Goal: Information Seeking & Learning: Learn about a topic

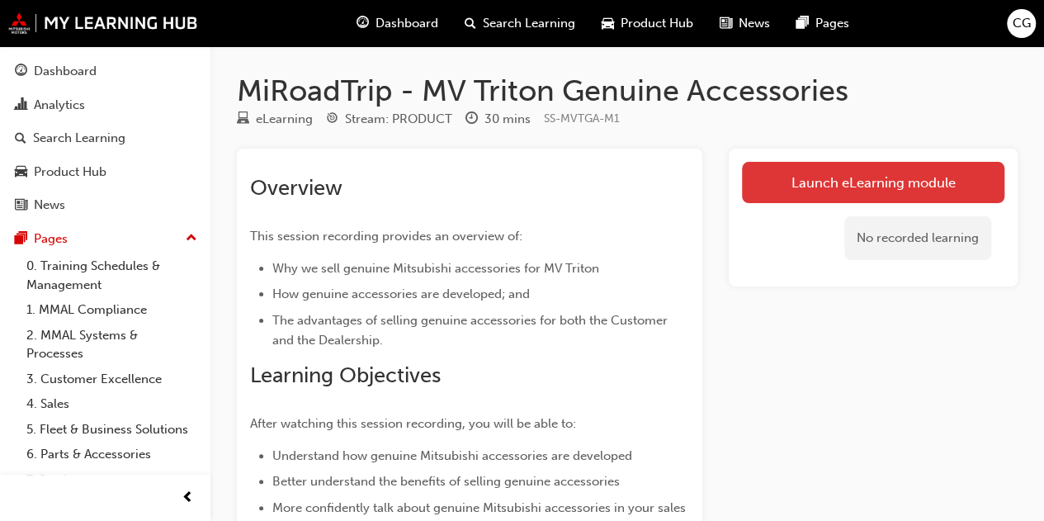
click at [946, 187] on link "Launch eLearning module" at bounding box center [873, 182] width 262 height 41
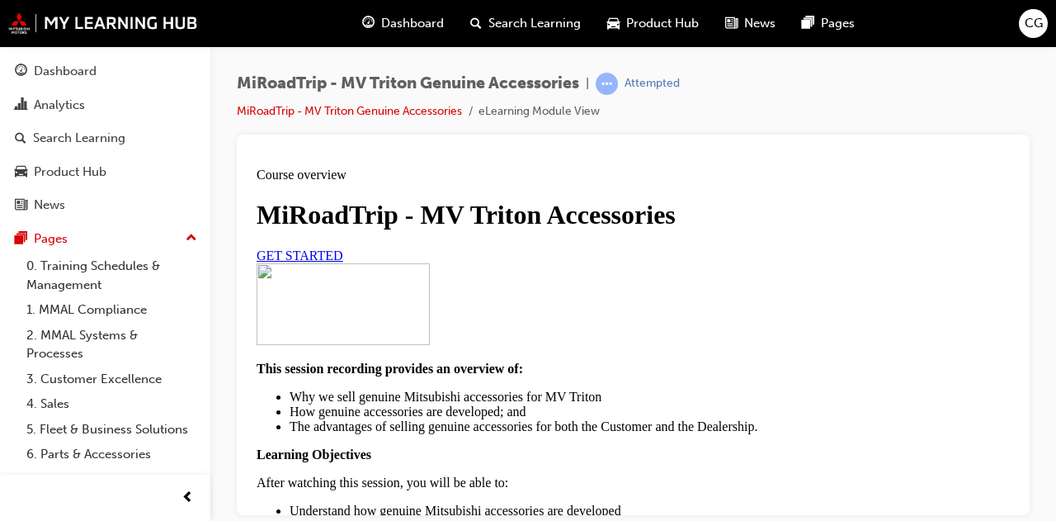
click at [343, 262] on span "GET STARTED" at bounding box center [300, 255] width 87 height 14
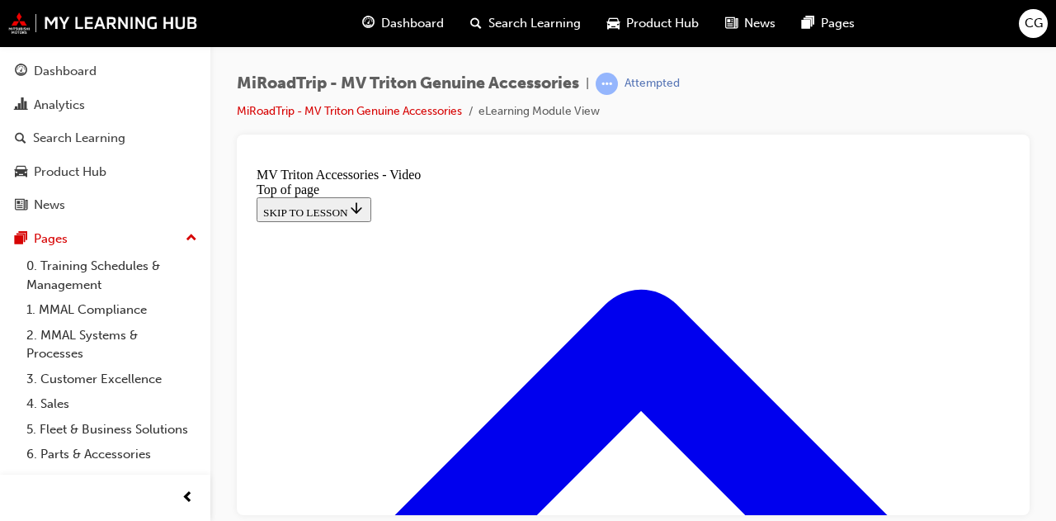
scroll to position [51, 0]
click at [799, 87] on div "MiRoadTrip - MV Triton Genuine Accessories | Attempted MiRoadTrip - MV Triton G…" at bounding box center [633, 104] width 793 height 62
